Goal: Find specific page/section: Find specific page/section

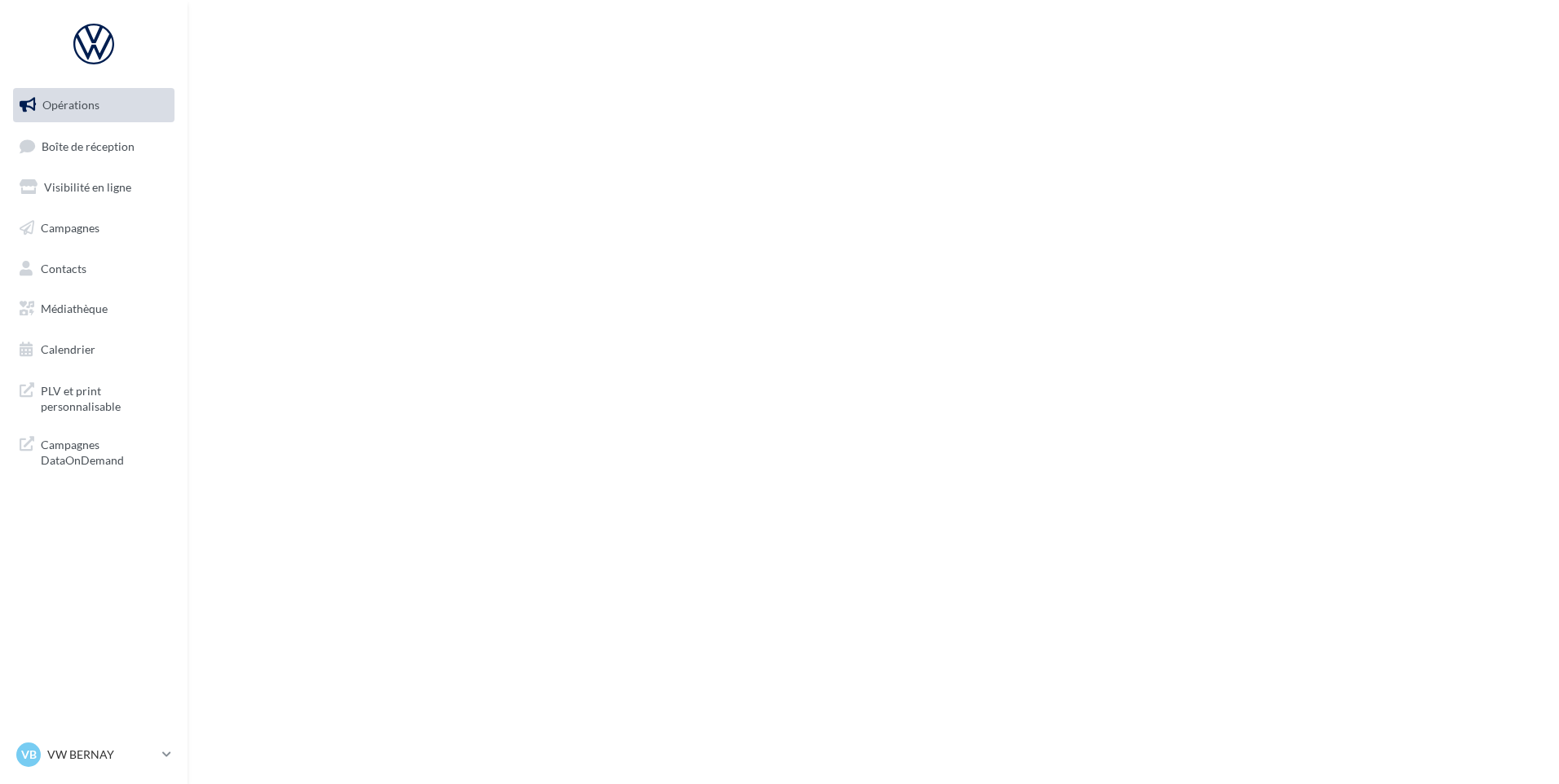
click at [96, 152] on span "Boîte de réception" at bounding box center [88, 145] width 93 height 14
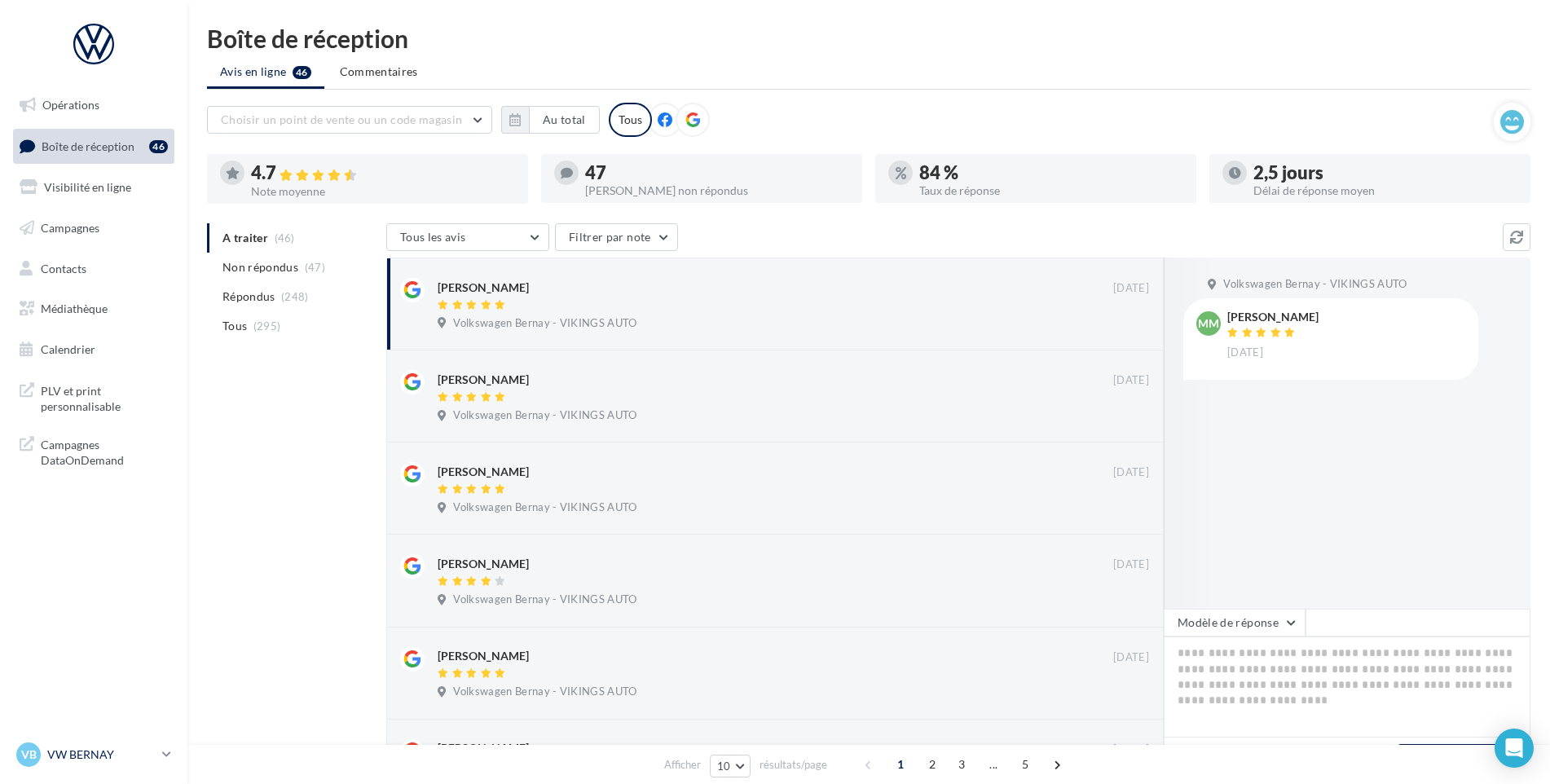
click at [83, 741] on link "VB VW BERNAY vw-ber-vau" at bounding box center [93, 754] width 161 height 31
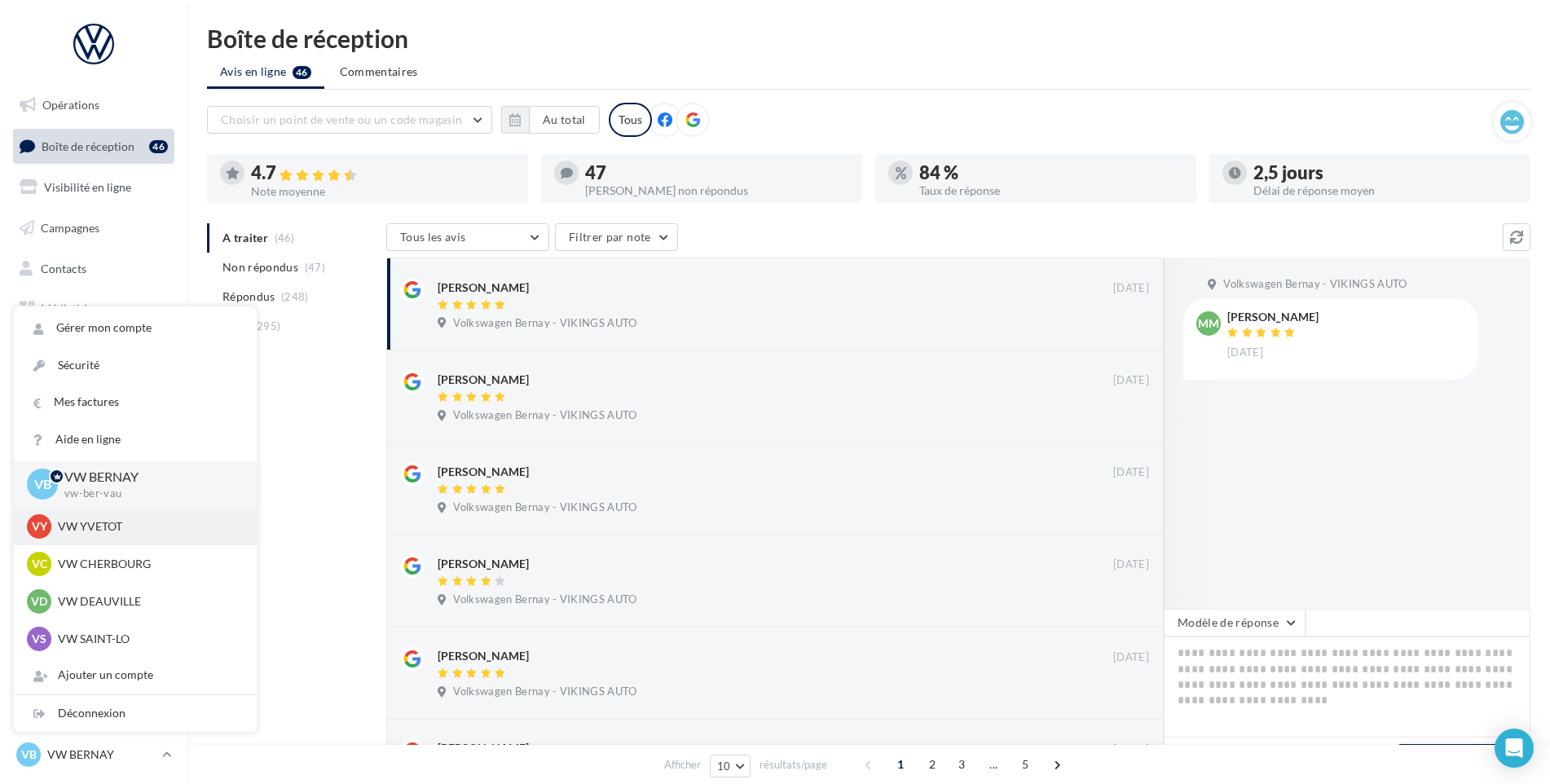
click at [93, 533] on p "VW YVETOT" at bounding box center [148, 526] width 179 height 16
